Goal: Transaction & Acquisition: Purchase product/service

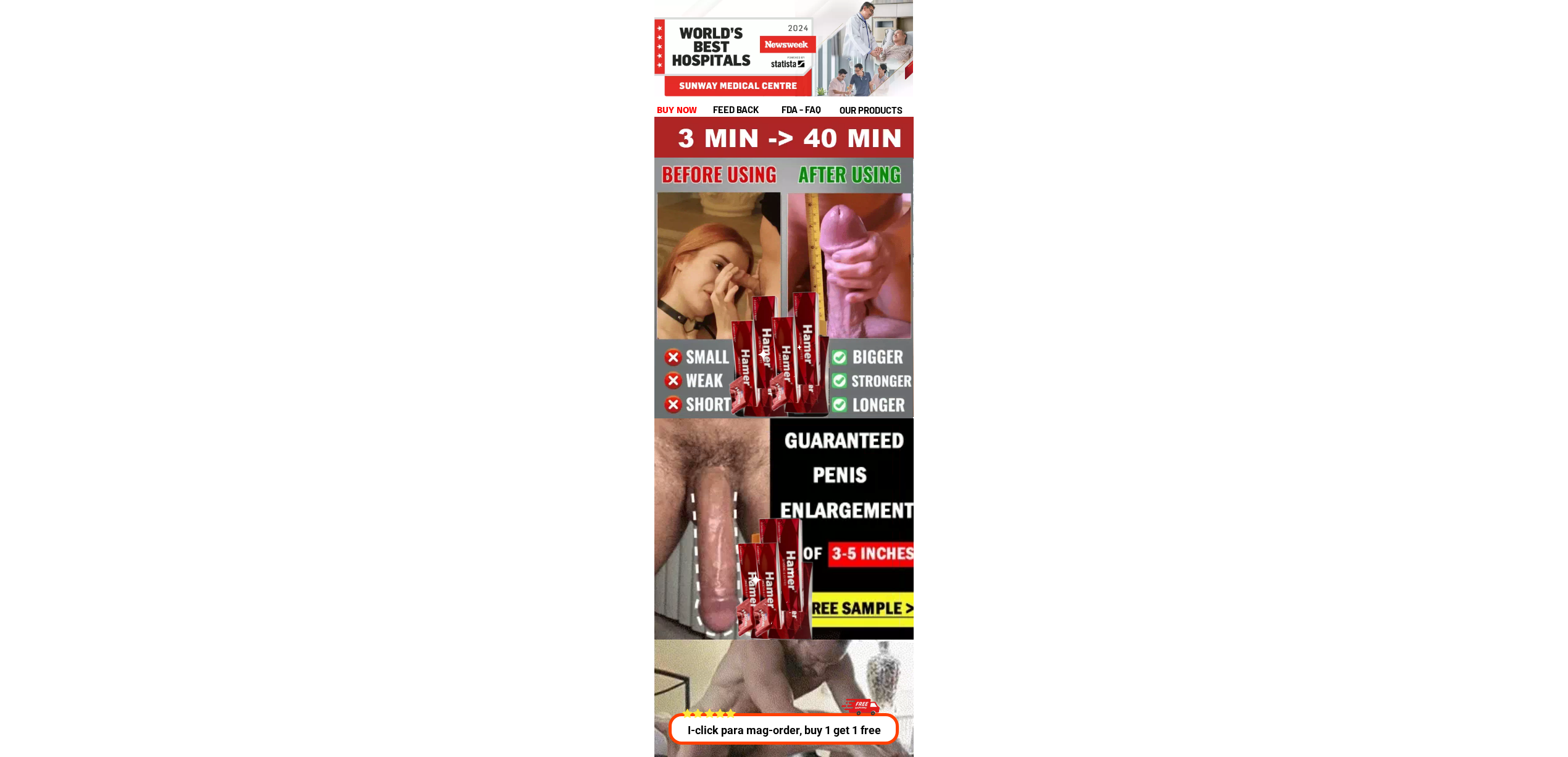
click at [875, 722] on div at bounding box center [855, 708] width 38 height 34
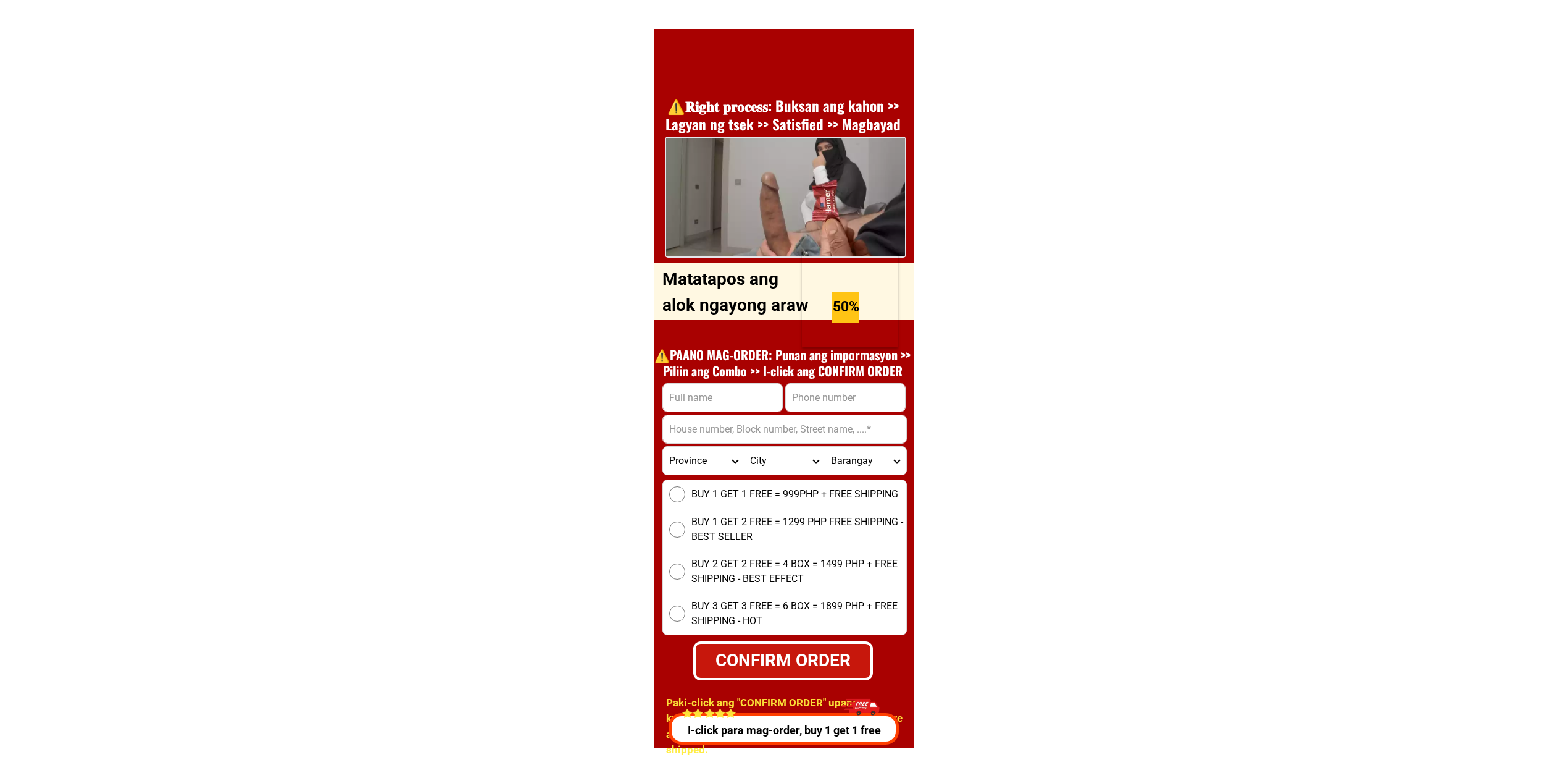
scroll to position [4451, 0]
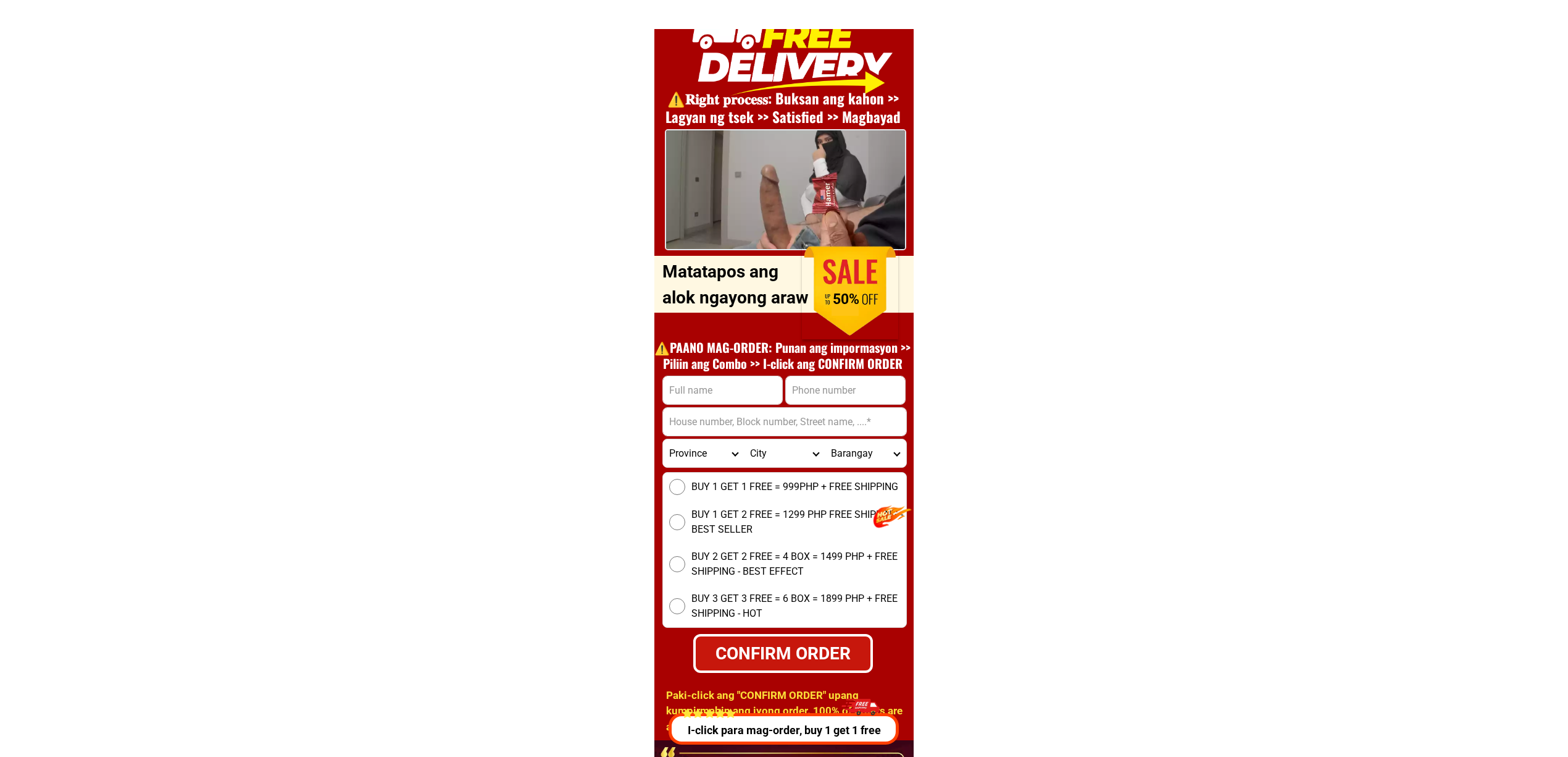
drag, startPoint x: 692, startPoint y: 419, endPoint x: 688, endPoint y: 407, distance: 12.6
click at [692, 419] on input "Input address" at bounding box center [785, 421] width 243 height 28
click at [684, 398] on input "Input full_name" at bounding box center [723, 390] width 119 height 28
paste input "[PERSON_NAME], [PERSON_NAME]"
type input "[PERSON_NAME], [PERSON_NAME]"
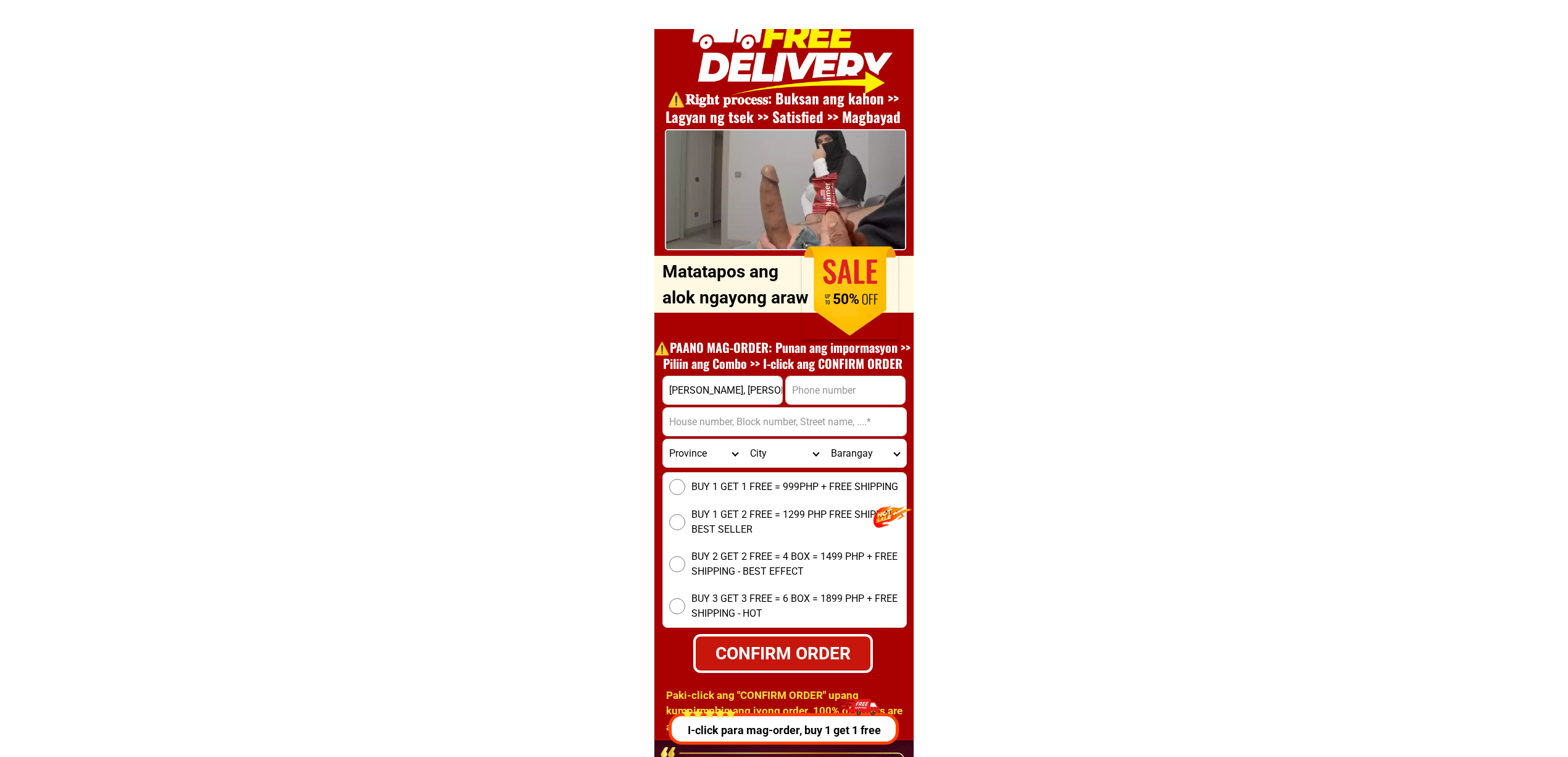
click at [839, 395] on input "Input phone_number" at bounding box center [846, 390] width 119 height 28
paste input "09705322748"
type input "09705322748"
click at [726, 425] on input "Input address" at bounding box center [785, 421] width 243 height 28
paste input "[DEMOGRAPHIC_DATA] p 5 near [GEOGRAPHIC_DATA][PERSON_NAME][DEMOGRAPHIC_DATA] (p…"
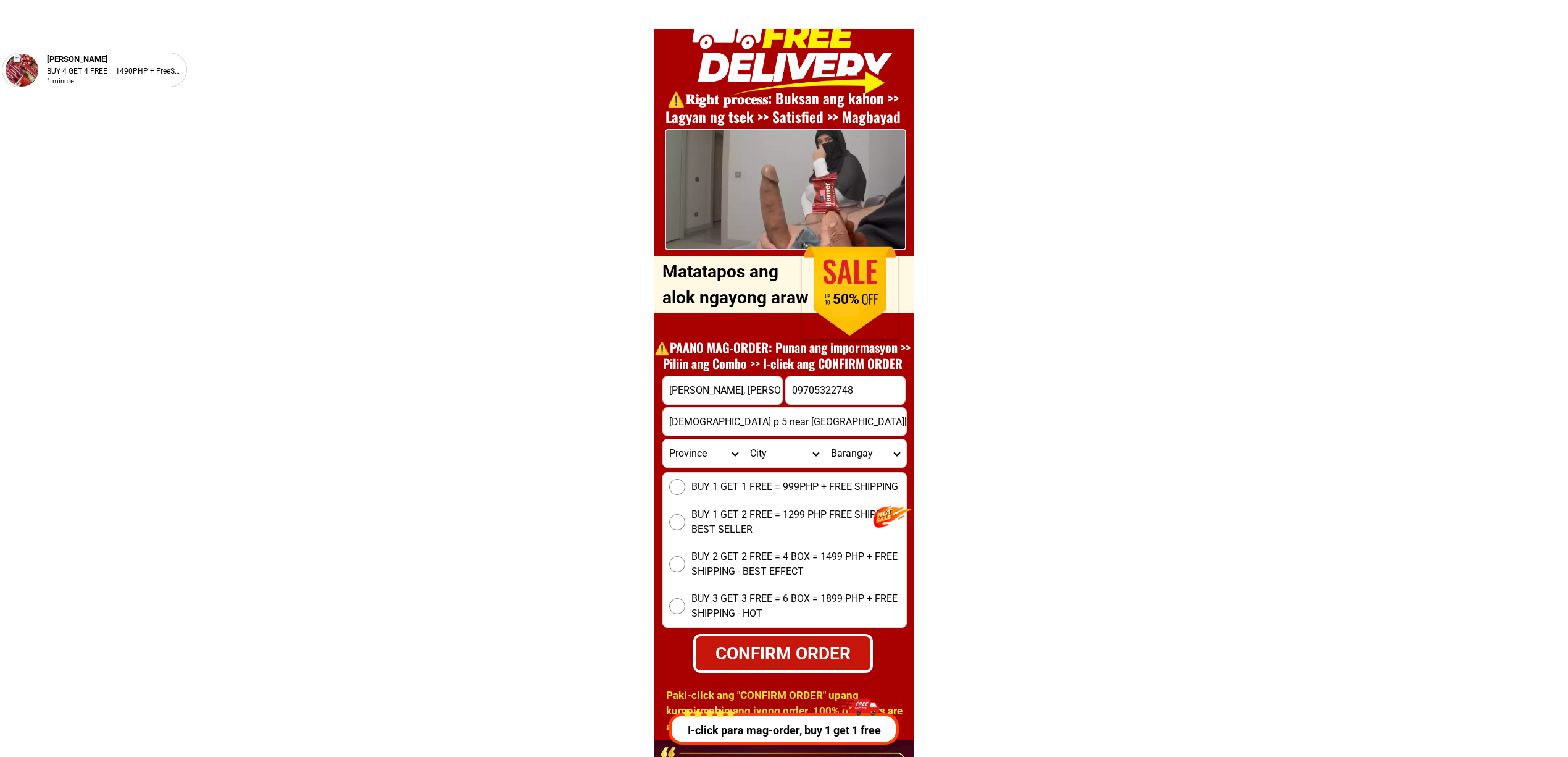
scroll to position [0, 67]
type input "[DEMOGRAPHIC_DATA] p 5 near [GEOGRAPHIC_DATA][PERSON_NAME][DEMOGRAPHIC_DATA] (p…"
click at [701, 480] on span "BUY 1 GET 1 FREE = 999PHP + FREE SHIPPING" at bounding box center [795, 486] width 207 height 14
click at [685, 480] on input "BUY 1 GET 1 FREE = 999PHP + FREE SHIPPING" at bounding box center [677, 487] width 16 height 16
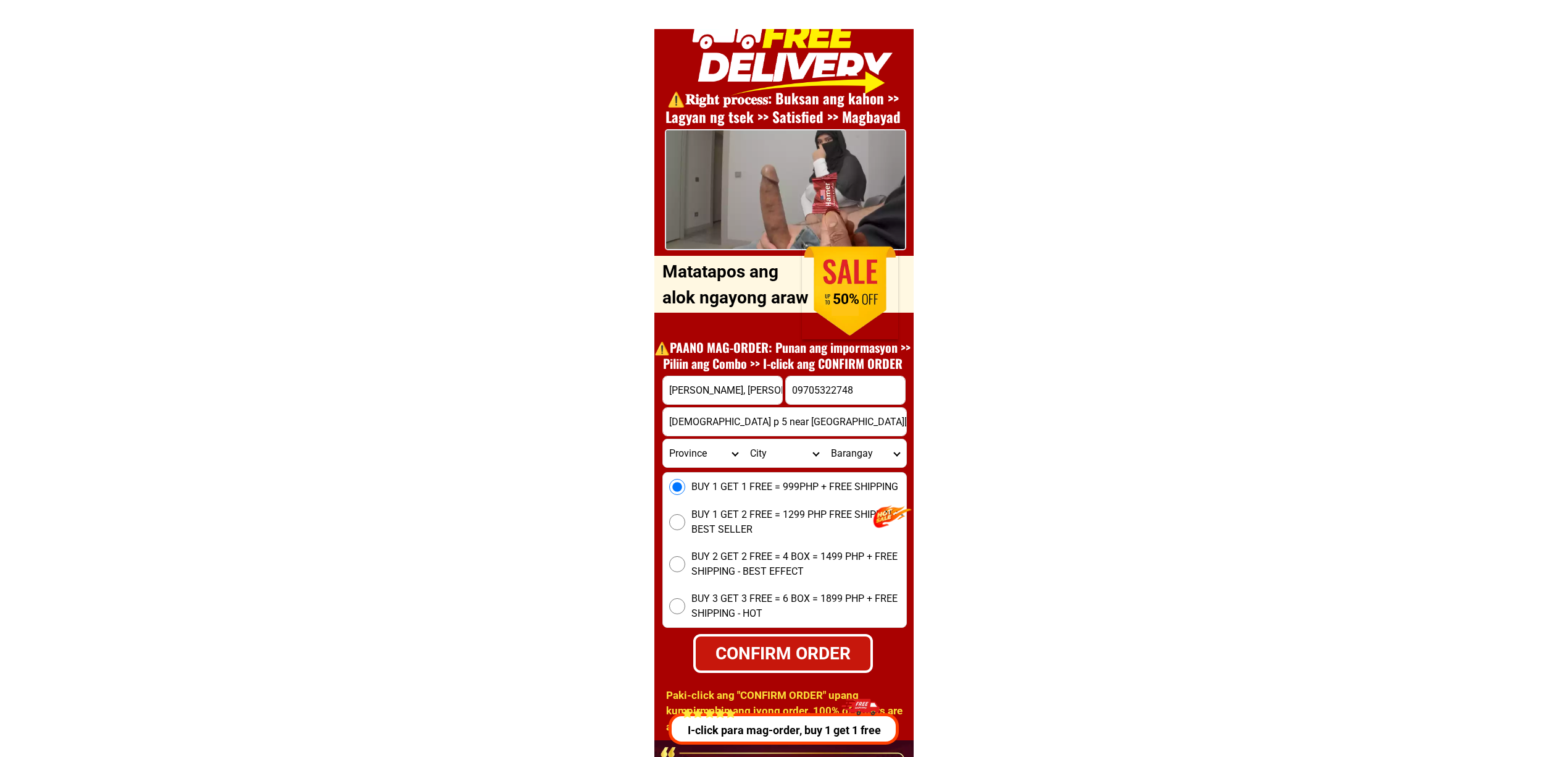
click at [781, 665] on div "CONFIRM ORDER" at bounding box center [783, 653] width 175 height 26
radio input "true"
